Goal: Check status

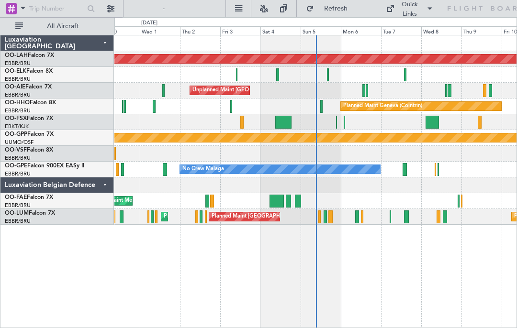
click at [27, 104] on span "OO-HHO" at bounding box center [17, 103] width 25 height 6
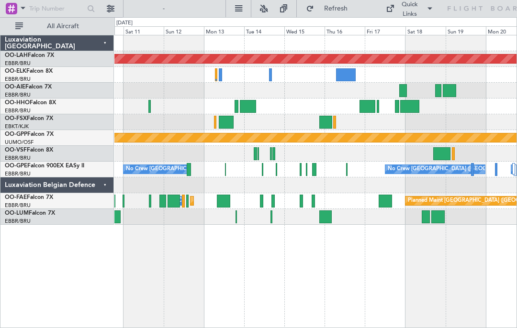
click at [223, 127] on div at bounding box center [226, 122] width 15 height 13
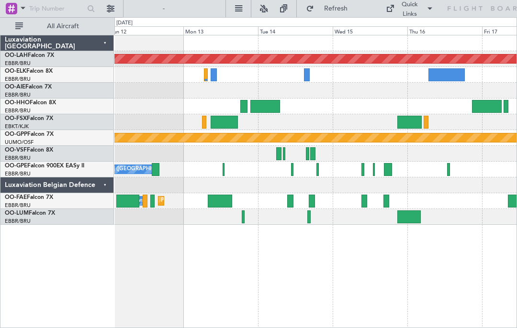
click at [267, 104] on div at bounding box center [265, 106] width 30 height 13
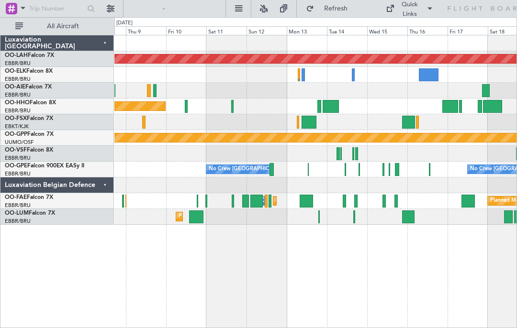
click at [22, 105] on span "OO-HHO" at bounding box center [17, 103] width 25 height 6
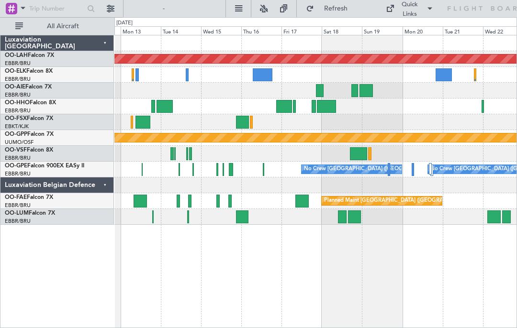
click at [284, 103] on div at bounding box center [284, 106] width 16 height 13
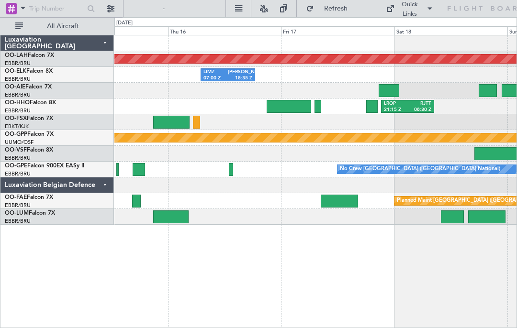
click at [316, 106] on div at bounding box center [318, 106] width 7 height 13
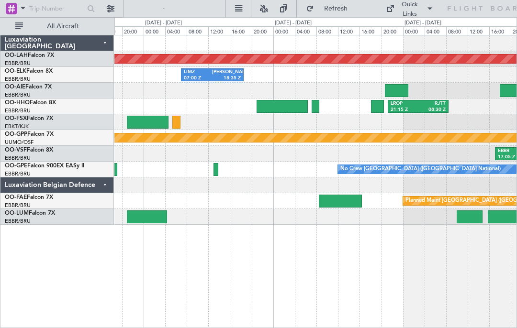
click at [373, 106] on div at bounding box center [377, 106] width 13 height 13
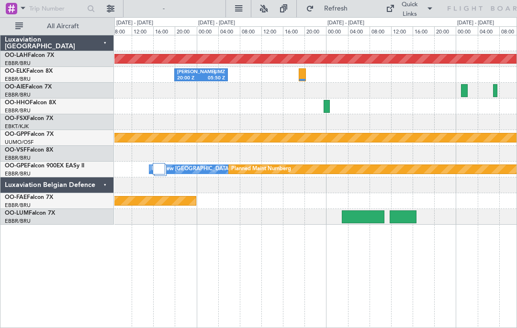
click at [324, 108] on div at bounding box center [327, 106] width 7 height 13
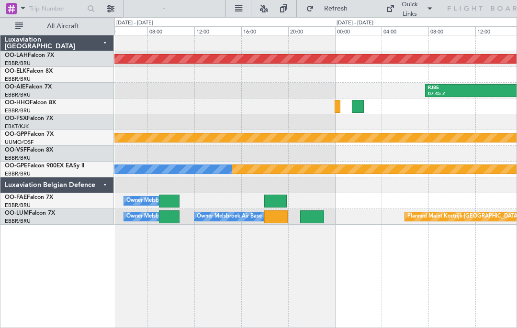
click at [335, 109] on div at bounding box center [338, 106] width 6 height 13
click at [332, 105] on div at bounding box center [315, 107] width 402 height 16
click at [335, 111] on div at bounding box center [338, 106] width 6 height 13
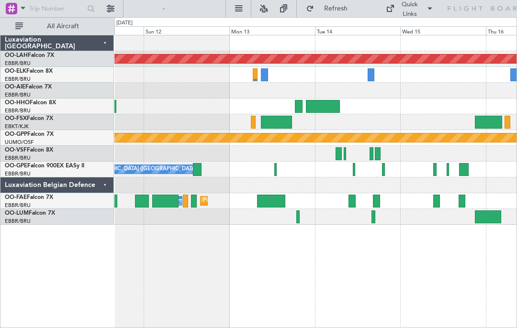
click at [219, 132] on div "Grounded [PERSON_NAME]" at bounding box center [315, 138] width 402 height 16
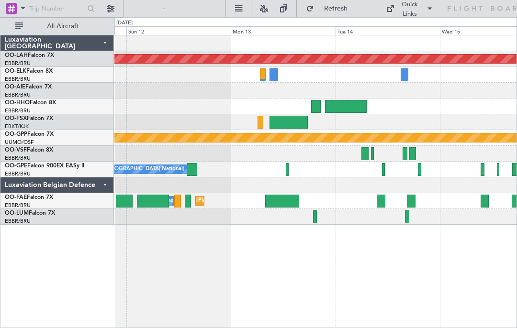
click at [258, 120] on div at bounding box center [261, 122] width 6 height 13
click at [283, 122] on div at bounding box center [289, 122] width 38 height 13
